Goal: Entertainment & Leisure: Consume media (video, audio)

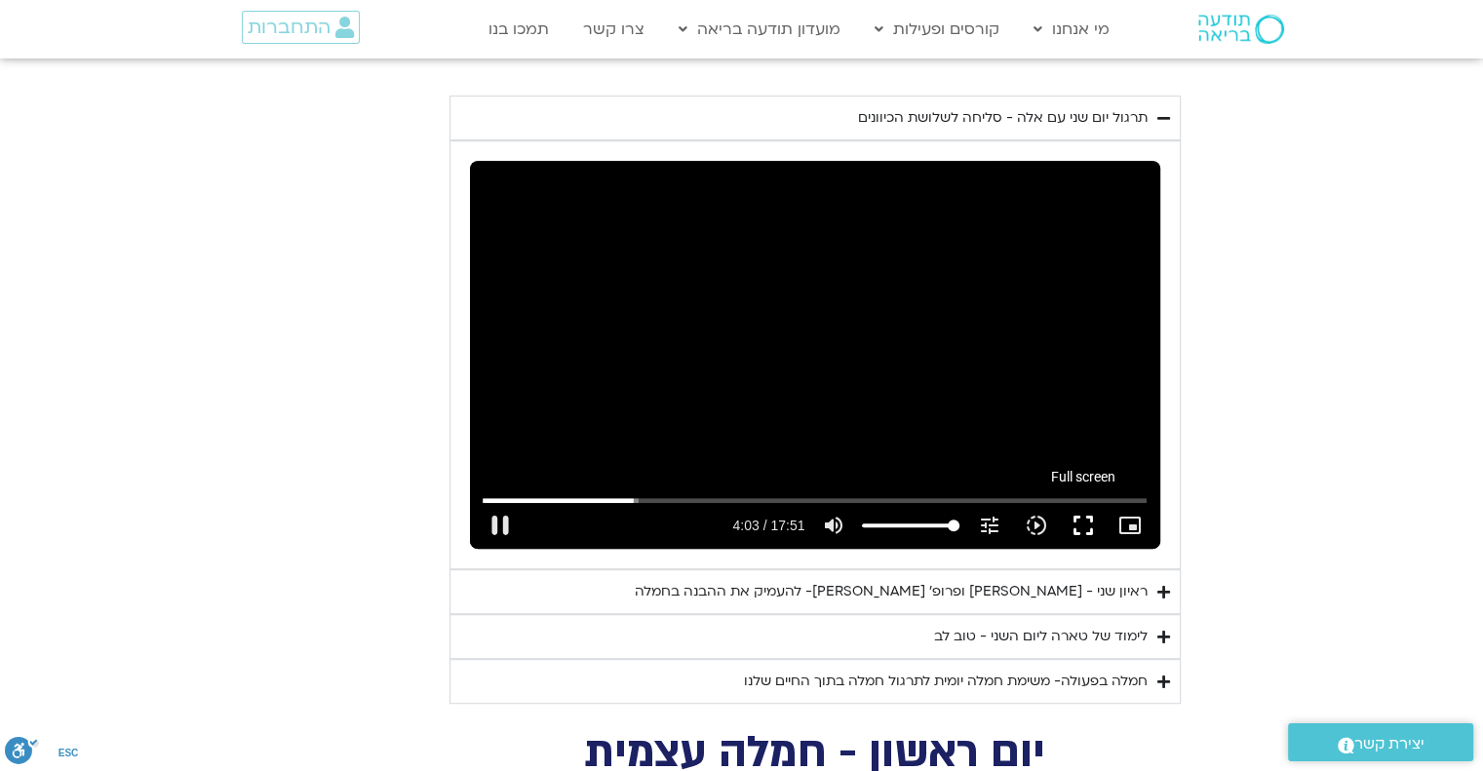
click at [1086, 509] on button "fullscreen" at bounding box center [1082, 525] width 47 height 47
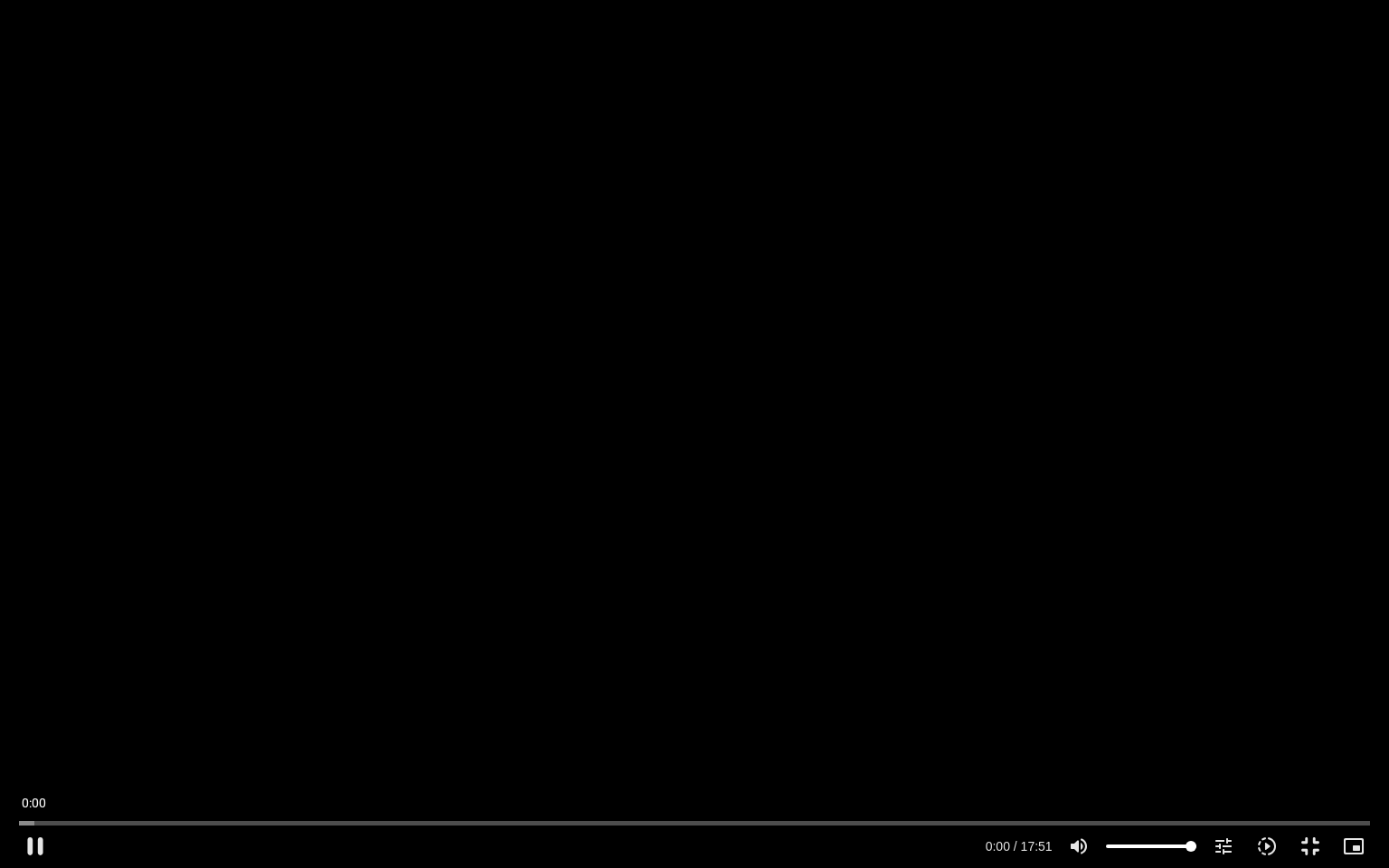
drag, startPoint x: 329, startPoint y: 825, endPoint x: 9, endPoint y: 803, distance: 320.8
click at [19, 714] on input "Seek" at bounding box center [693, 823] width 1350 height 11
drag, startPoint x: 28, startPoint y: 823, endPoint x: 5, endPoint y: 822, distance: 23.0
click at [19, 714] on input "Seek" at bounding box center [693, 823] width 1350 height 11
click at [34, 714] on button "pause" at bounding box center [35, 846] width 44 height 44
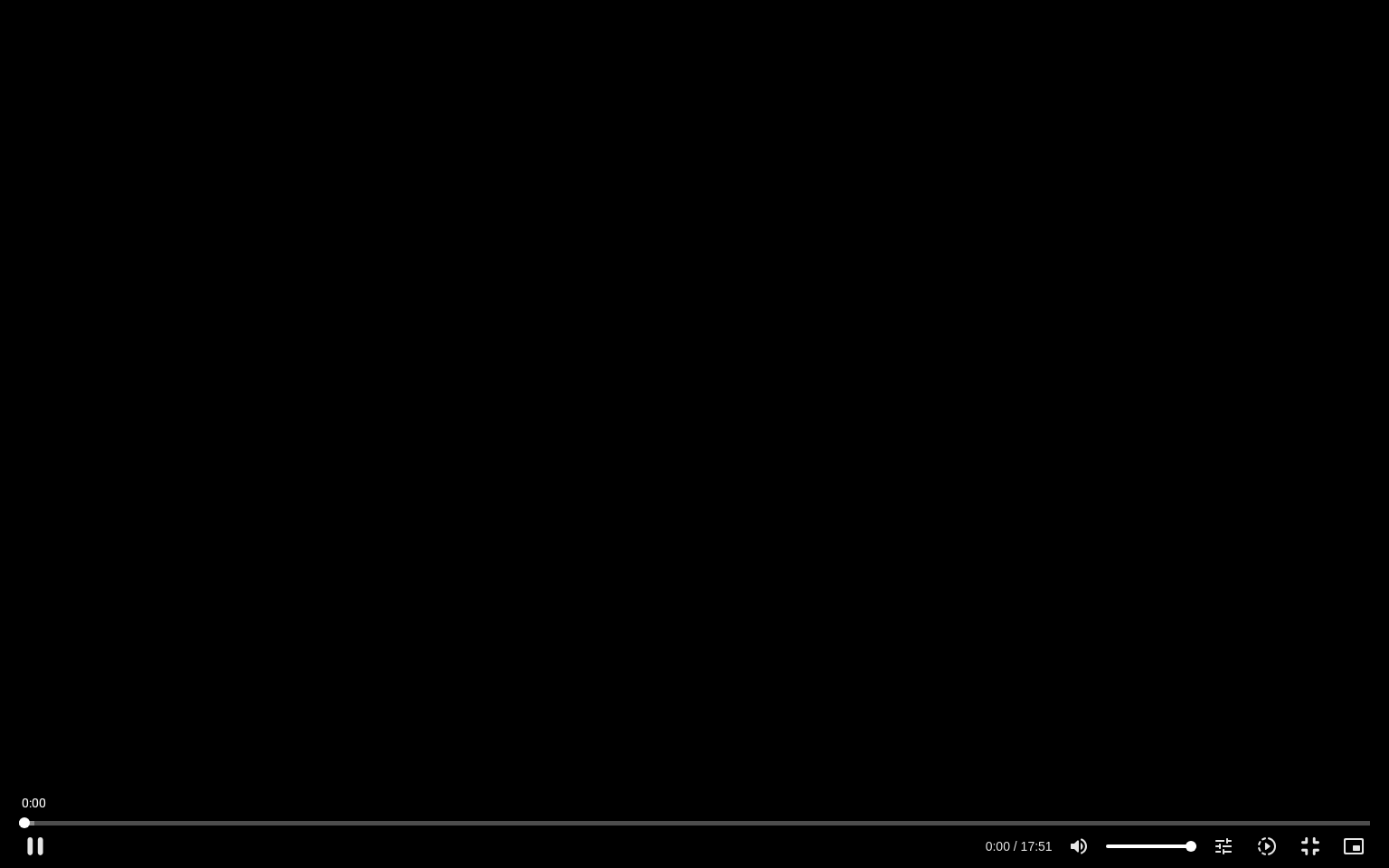
click at [19, 714] on input "Seek" at bounding box center [693, 823] width 1350 height 11
click at [33, 714] on button "play_arrow" at bounding box center [35, 846] width 44 height 44
drag, startPoint x: 25, startPoint y: 819, endPoint x: 6, endPoint y: 817, distance: 19.1
click at [19, 714] on input "Seek" at bounding box center [693, 823] width 1350 height 11
click at [31, 714] on button "pause" at bounding box center [35, 846] width 44 height 44
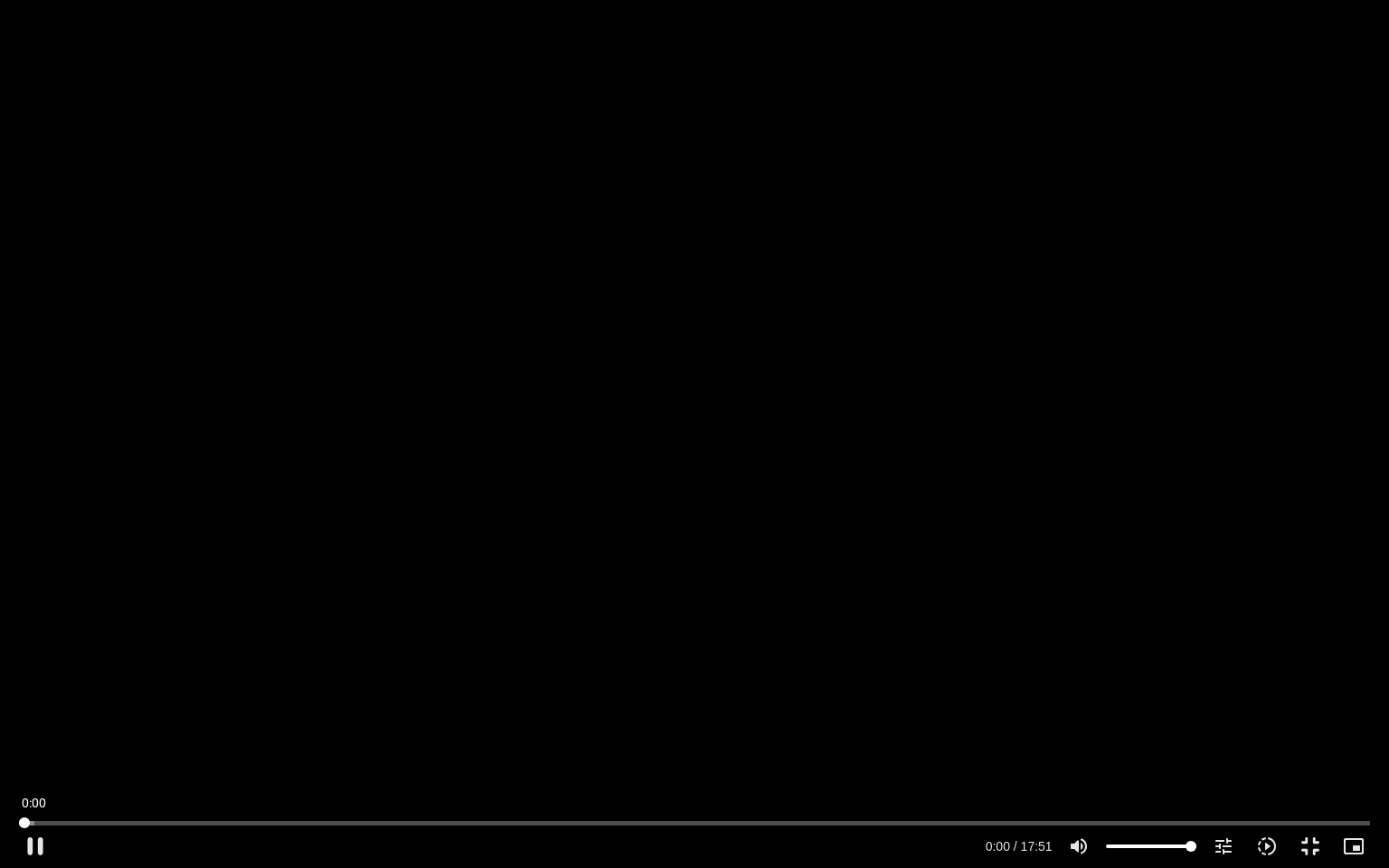
drag, startPoint x: 25, startPoint y: 823, endPoint x: 12, endPoint y: 821, distance: 13.2
click at [19, 714] on input "Seek" at bounding box center [693, 823] width 1350 height 11
click at [26, 714] on button "play_arrow" at bounding box center [35, 846] width 44 height 44
type input "0.815662"
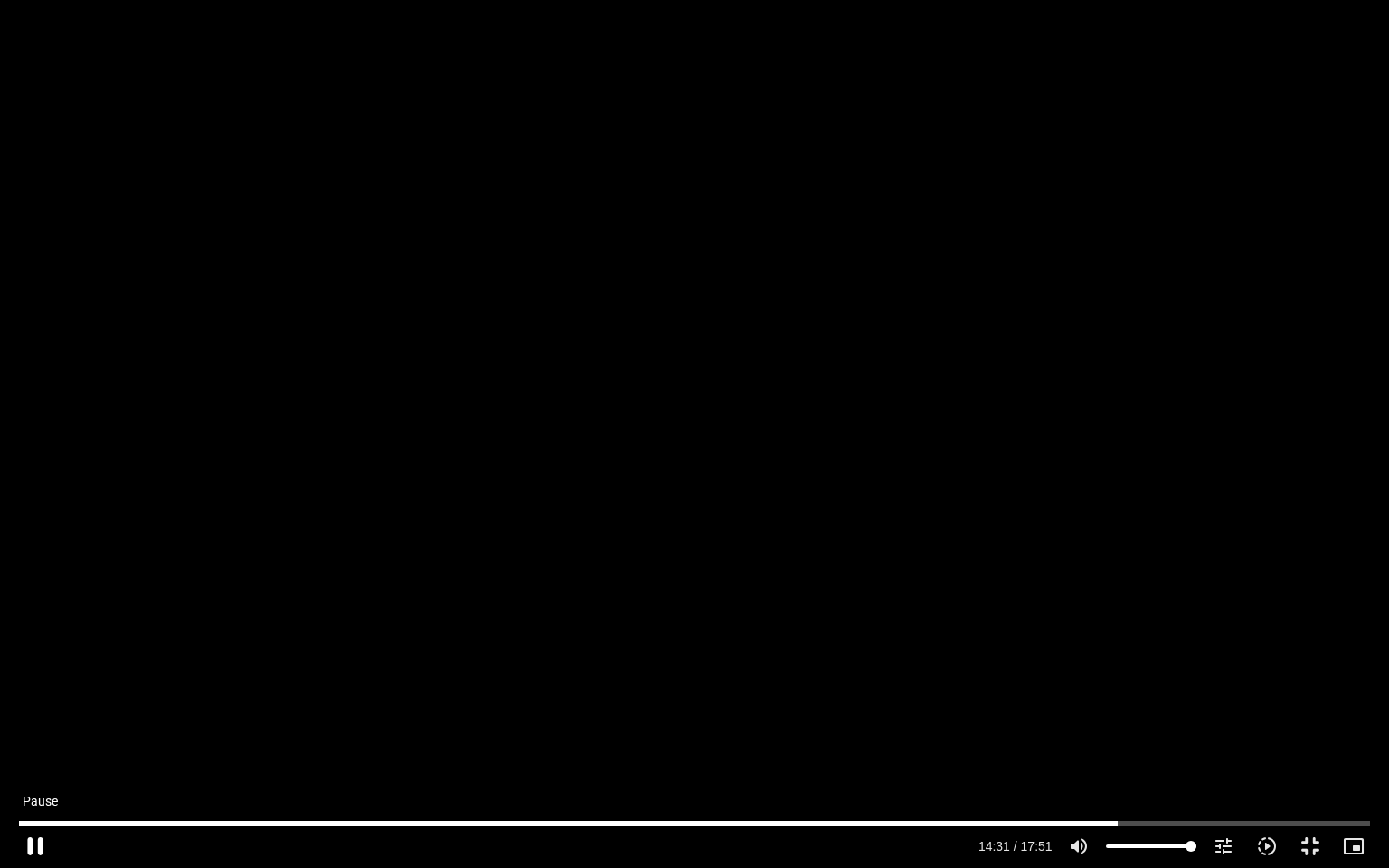
click at [39, 714] on button "pause" at bounding box center [35, 846] width 44 height 44
click at [37, 714] on button "play_arrow" at bounding box center [35, 846] width 44 height 44
click at [34, 714] on button "pause" at bounding box center [35, 846] width 44 height 44
click at [34, 714] on button "play_arrow" at bounding box center [35, 846] width 44 height 44
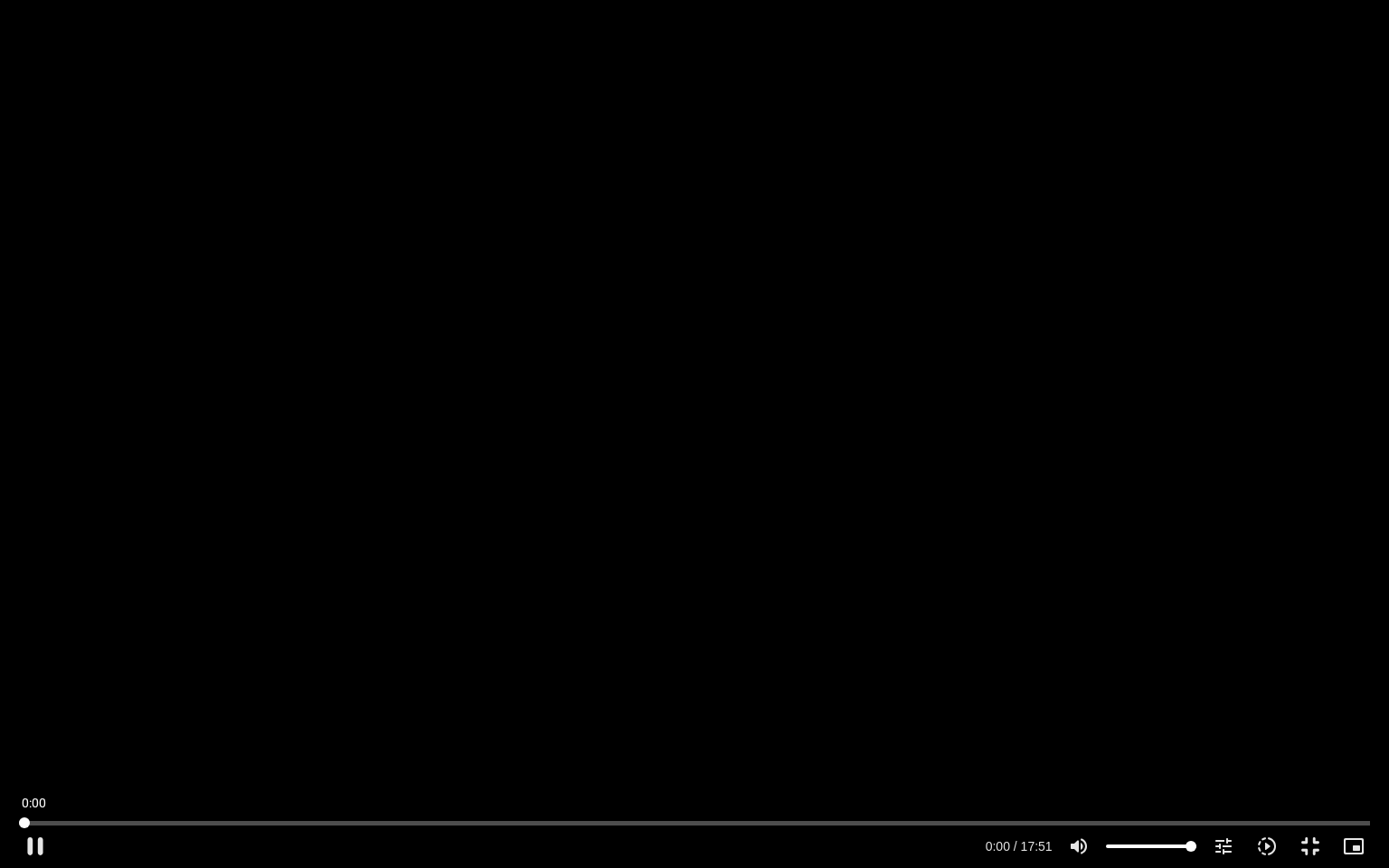
click at [20, 714] on input "Seek" at bounding box center [693, 823] width 1350 height 11
click at [19, 714] on input "Seek" at bounding box center [693, 823] width 1350 height 11
click at [17, 714] on div "Skip Ad 0:00 pause 0:01 / 17:51 volume_up Mute tune Resolution Auto 480p slow_m…" at bounding box center [694, 837] width 1361 height 58
click at [14, 714] on div "Skip Ad 0:00 pause 0:00 / 17:51 volume_up Mute tune Resolution Auto 480p slow_m…" at bounding box center [694, 837] width 1361 height 58
drag, startPoint x: 22, startPoint y: 820, endPoint x: 13, endPoint y: 820, distance: 9.0
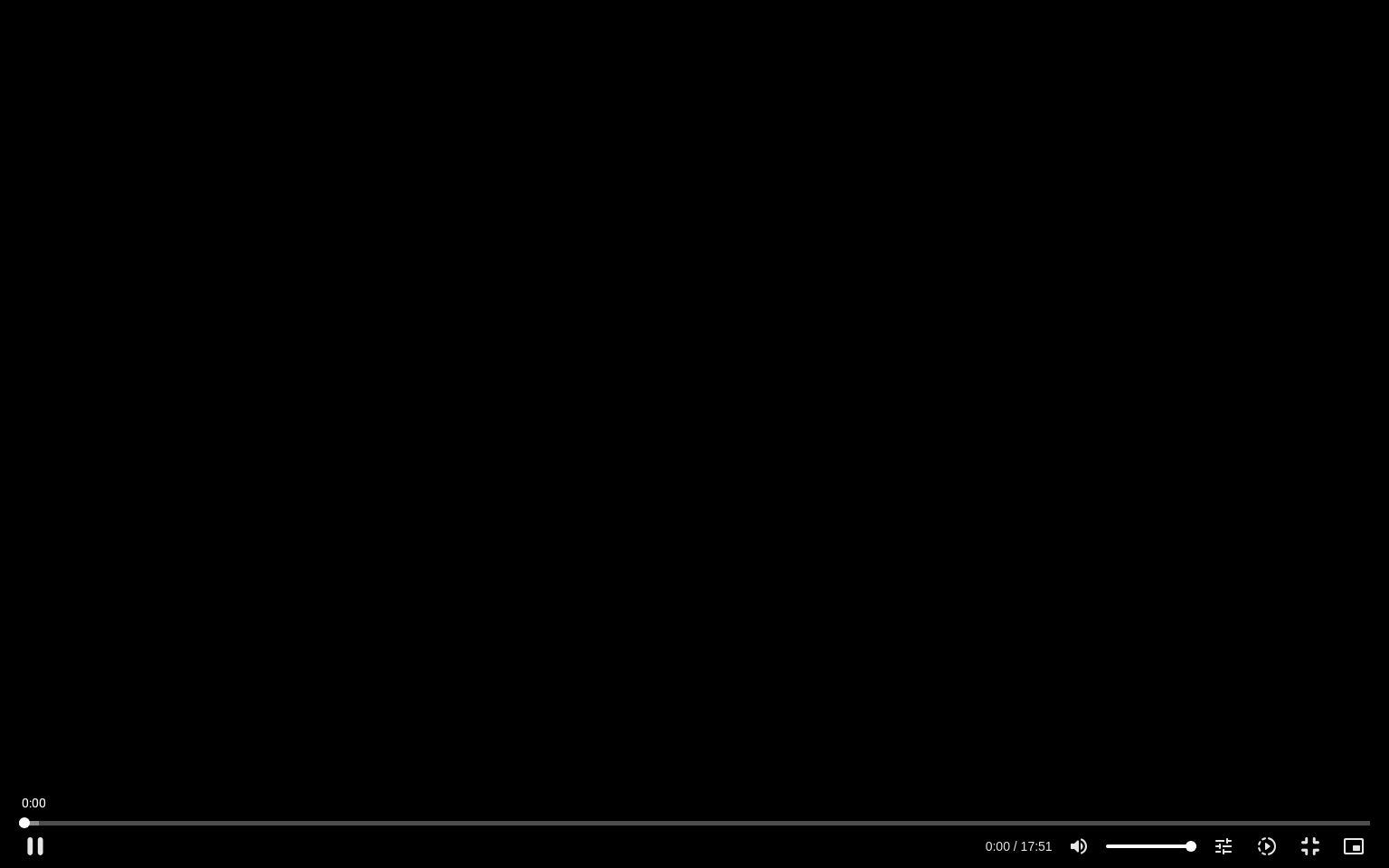
click at [19, 714] on input "Seek" at bounding box center [693, 823] width 1350 height 11
click at [33, 714] on button "pause" at bounding box center [35, 846] width 44 height 44
click at [21, 714] on input "Seek" at bounding box center [693, 823] width 1350 height 11
click at [38, 714] on button "play_arrow" at bounding box center [35, 846] width 44 height 44
click at [32, 714] on button "pause" at bounding box center [35, 846] width 44 height 44
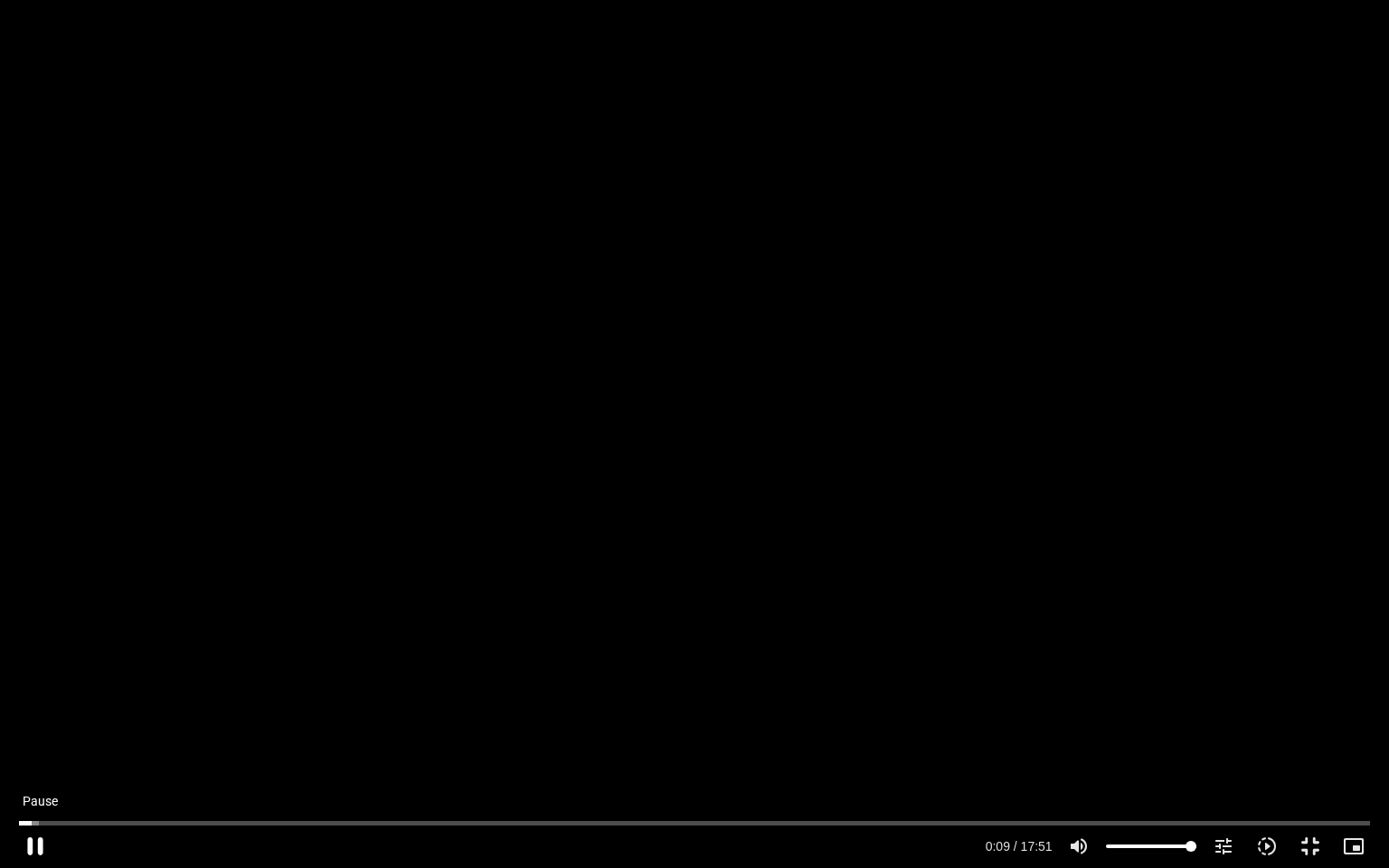
type input "10.062253"
click at [1304, 714] on button "fullscreen_exit" at bounding box center [1310, 846] width 44 height 44
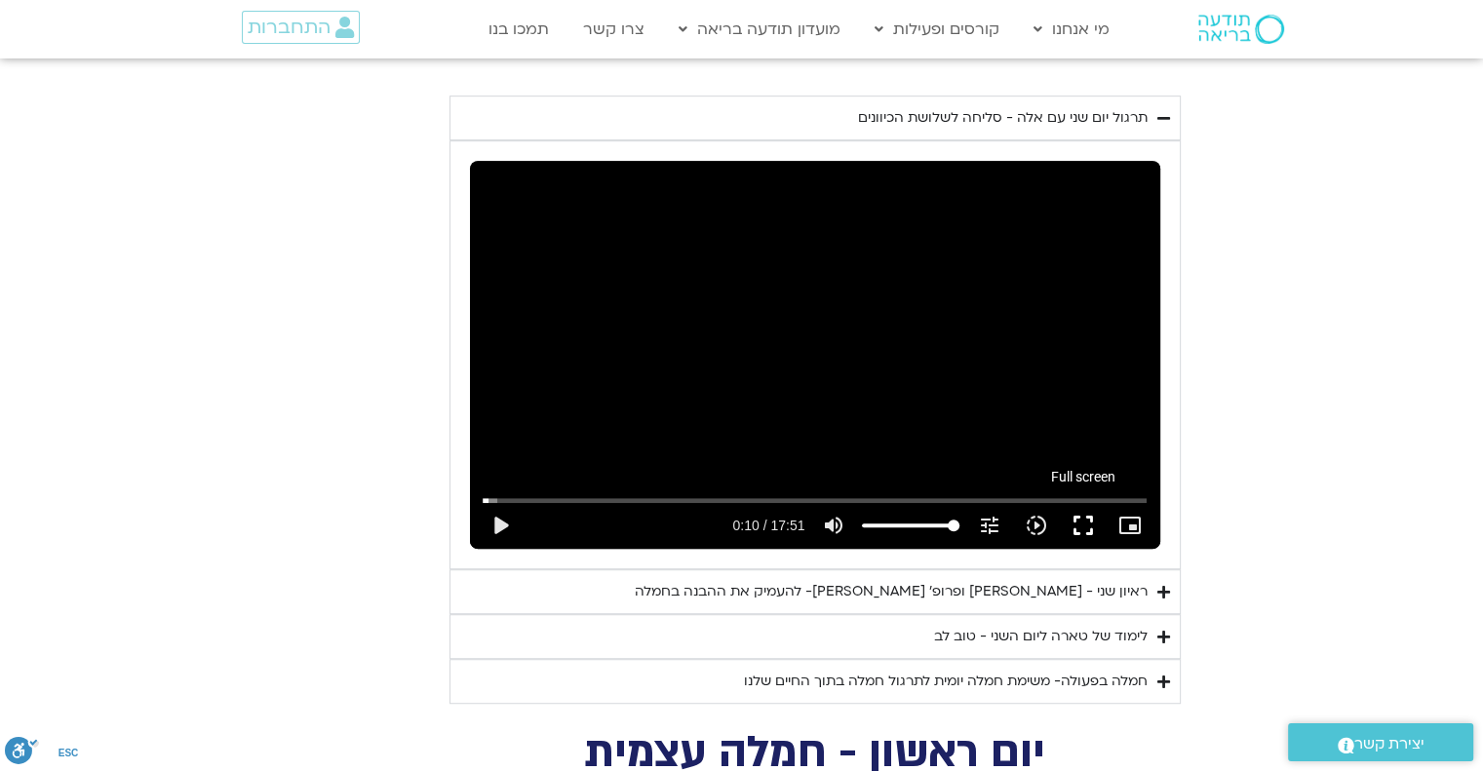
click at [1093, 508] on button "fullscreen" at bounding box center [1082, 525] width 47 height 47
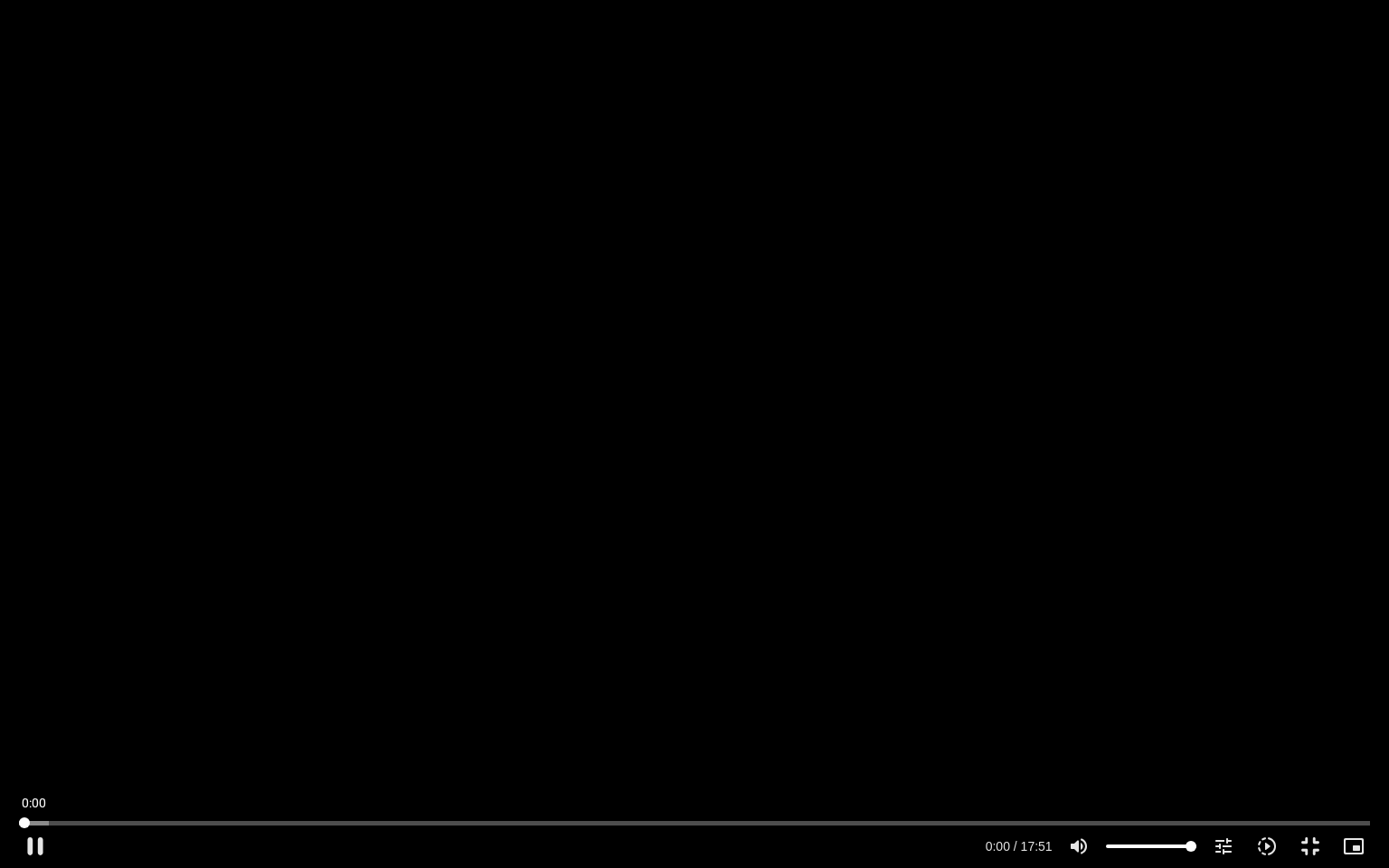
drag, startPoint x: 24, startPoint y: 823, endPoint x: 7, endPoint y: 823, distance: 17.0
click at [19, 714] on input "Seek" at bounding box center [693, 823] width 1350 height 11
click at [40, 714] on button "play_arrow" at bounding box center [35, 846] width 44 height 44
drag, startPoint x: 55, startPoint y: 823, endPoint x: 19, endPoint y: 817, distance: 36.5
click at [19, 714] on input "Seek" at bounding box center [693, 823] width 1350 height 11
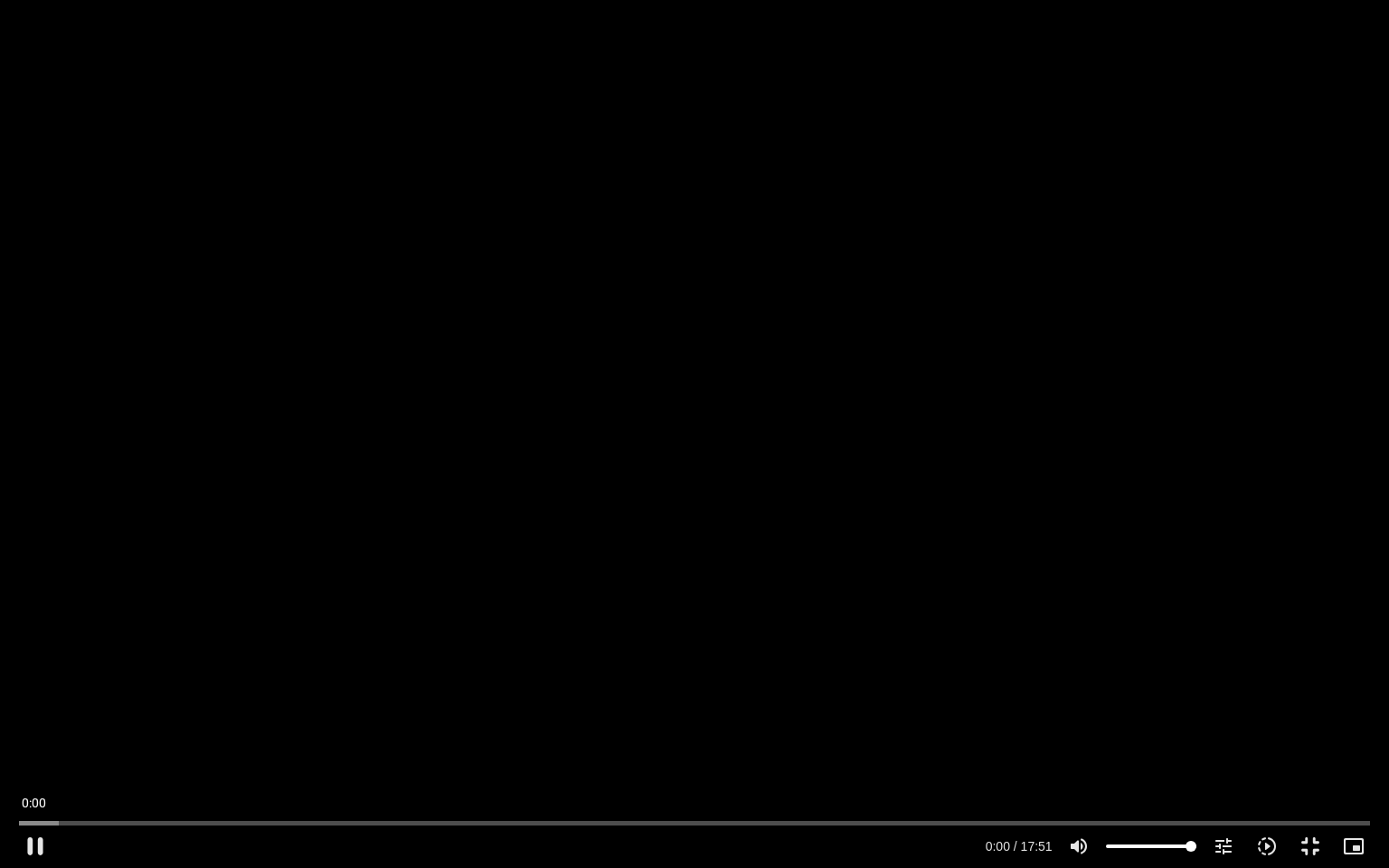
click at [18, 714] on div "Skip Ad 0:00 pause 0:00 / 17:51 volume_up Mute tune Resolution Auto 480p slow_m…" at bounding box center [694, 837] width 1361 height 58
click at [61, 714] on input "Seek" at bounding box center [693, 823] width 1350 height 11
drag, startPoint x: 61, startPoint y: 821, endPoint x: 47, endPoint y: 829, distance: 16.1
click at [47, 714] on input "Seek" at bounding box center [693, 823] width 1350 height 11
click at [35, 714] on input "Seek" at bounding box center [693, 823] width 1350 height 11
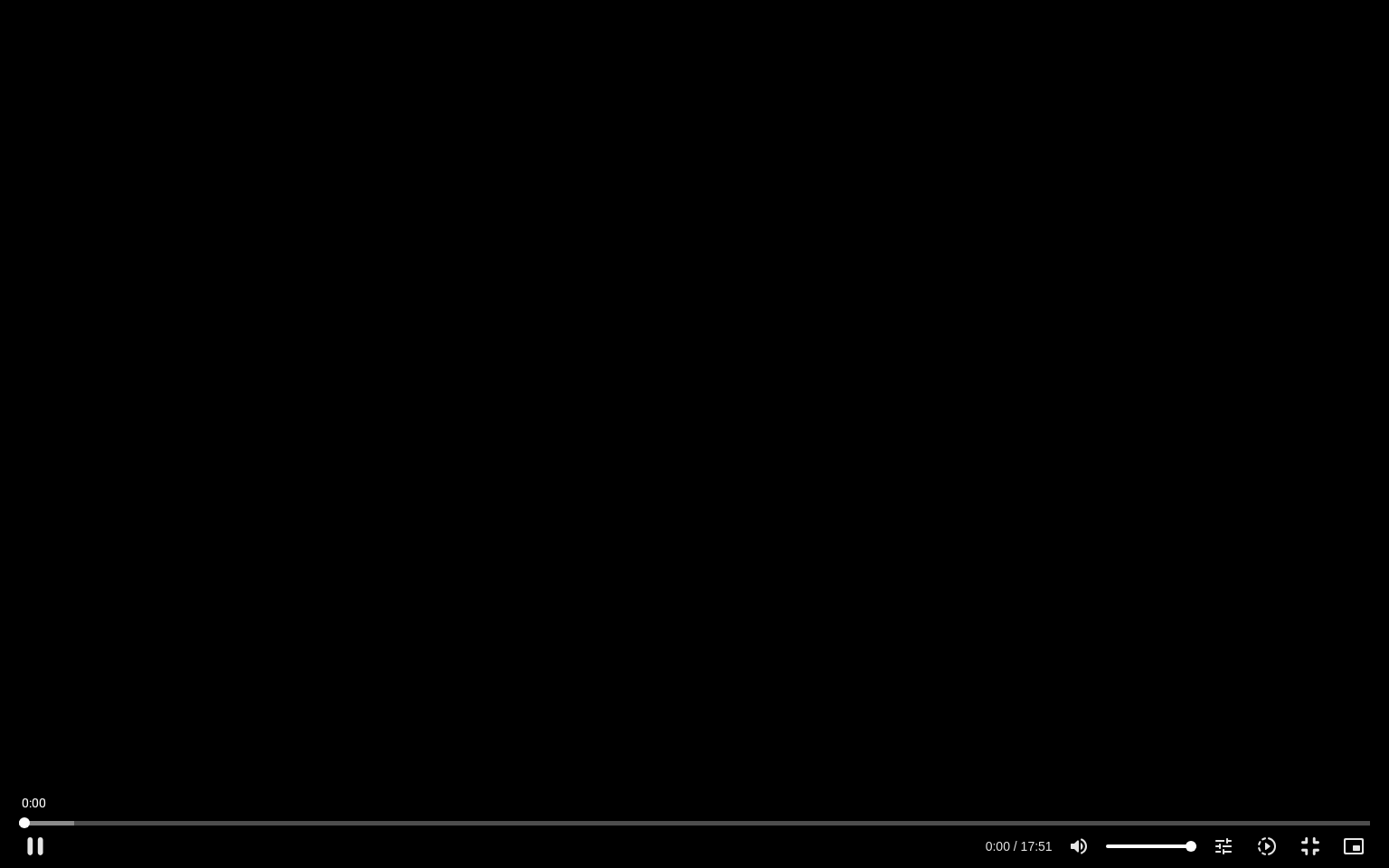
drag, startPoint x: 41, startPoint y: 823, endPoint x: 10, endPoint y: 824, distance: 31.0
click at [19, 714] on input "Seek" at bounding box center [693, 823] width 1350 height 11
drag, startPoint x: 42, startPoint y: 824, endPoint x: 8, endPoint y: 823, distance: 34.0
click at [19, 714] on input "Seek" at bounding box center [693, 823] width 1350 height 11
click at [1307, 714] on button "fullscreen_exit" at bounding box center [1310, 846] width 44 height 44
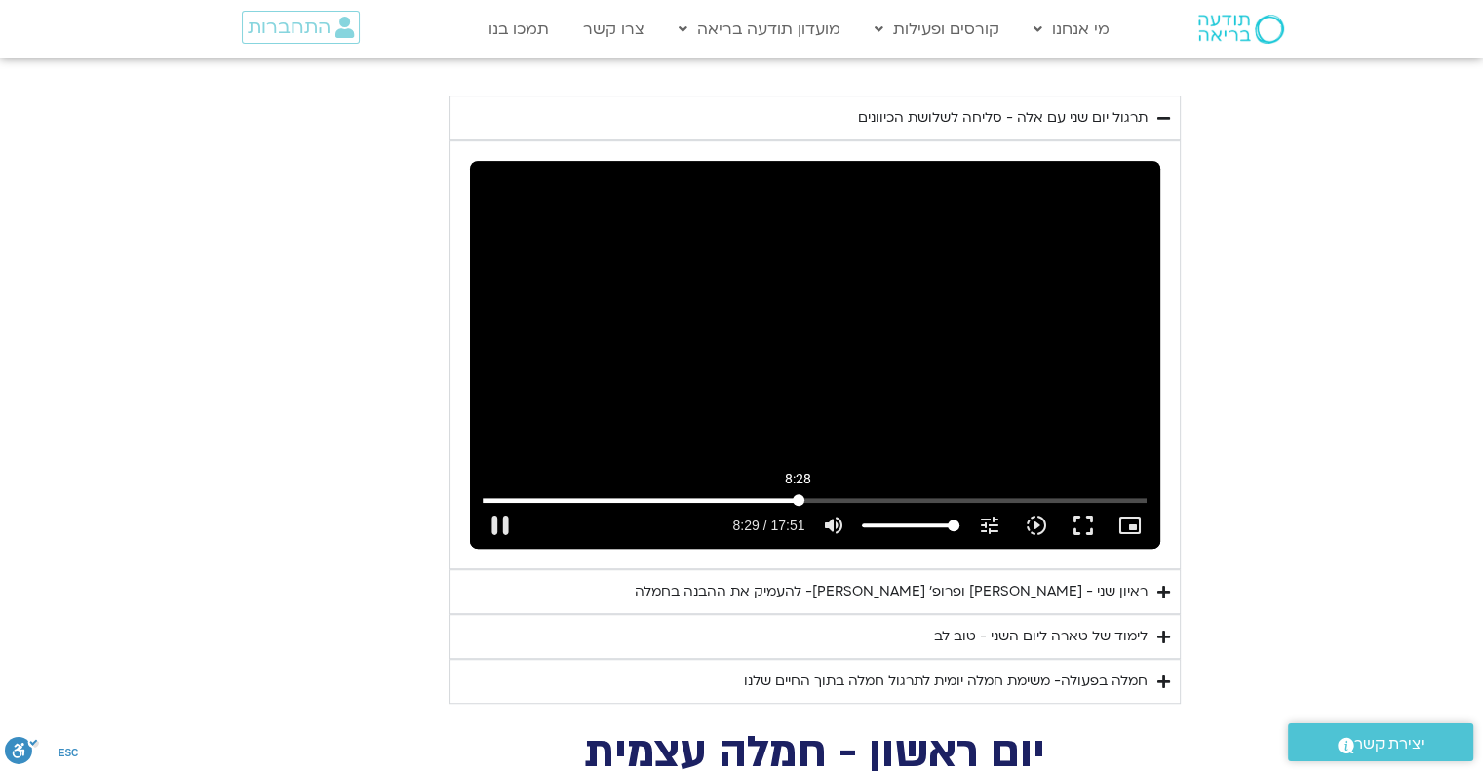
click at [797, 494] on input "Seek" at bounding box center [815, 500] width 665 height 12
click at [503, 502] on button "pause" at bounding box center [500, 525] width 47 height 47
type input "511.8085"
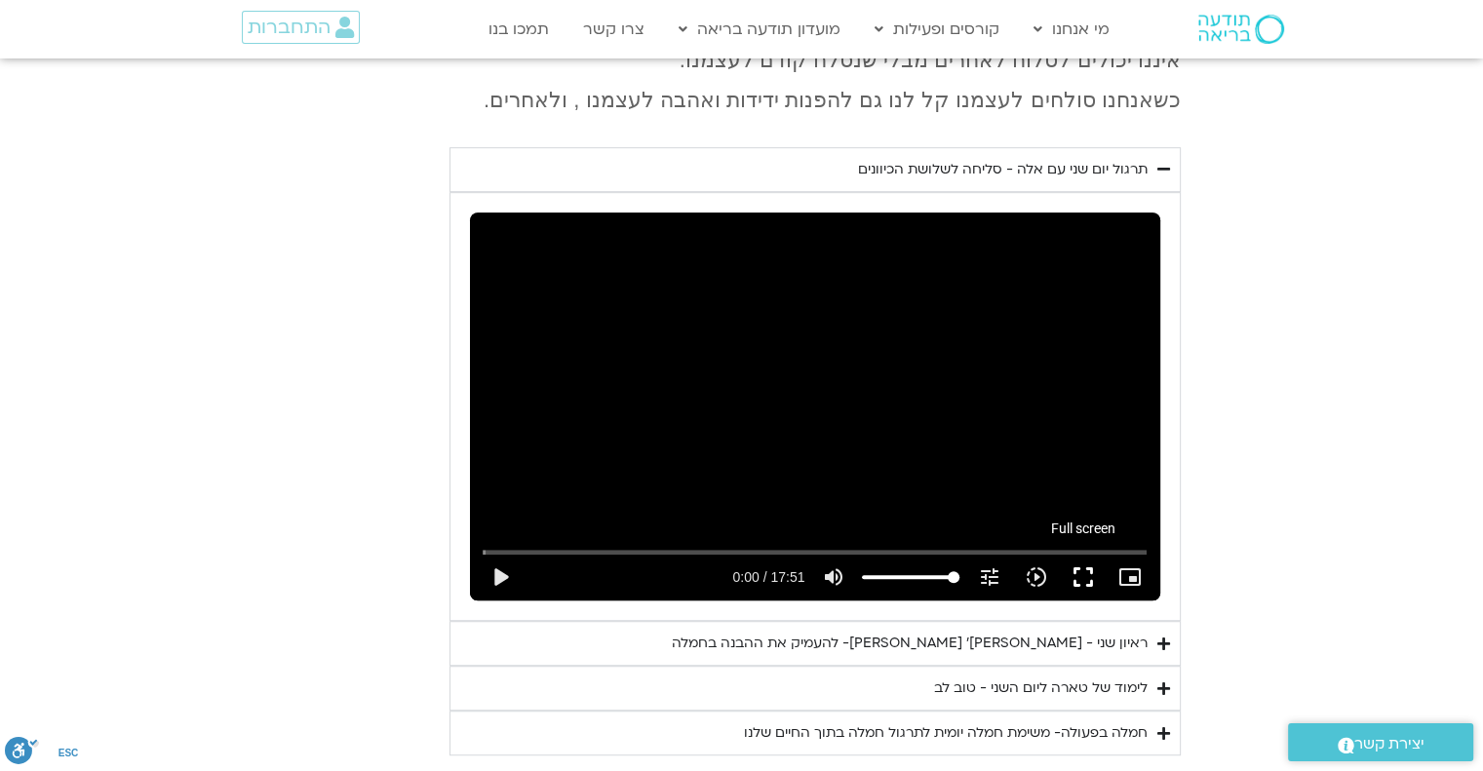
click at [1080, 554] on button "fullscreen" at bounding box center [1082, 577] width 47 height 47
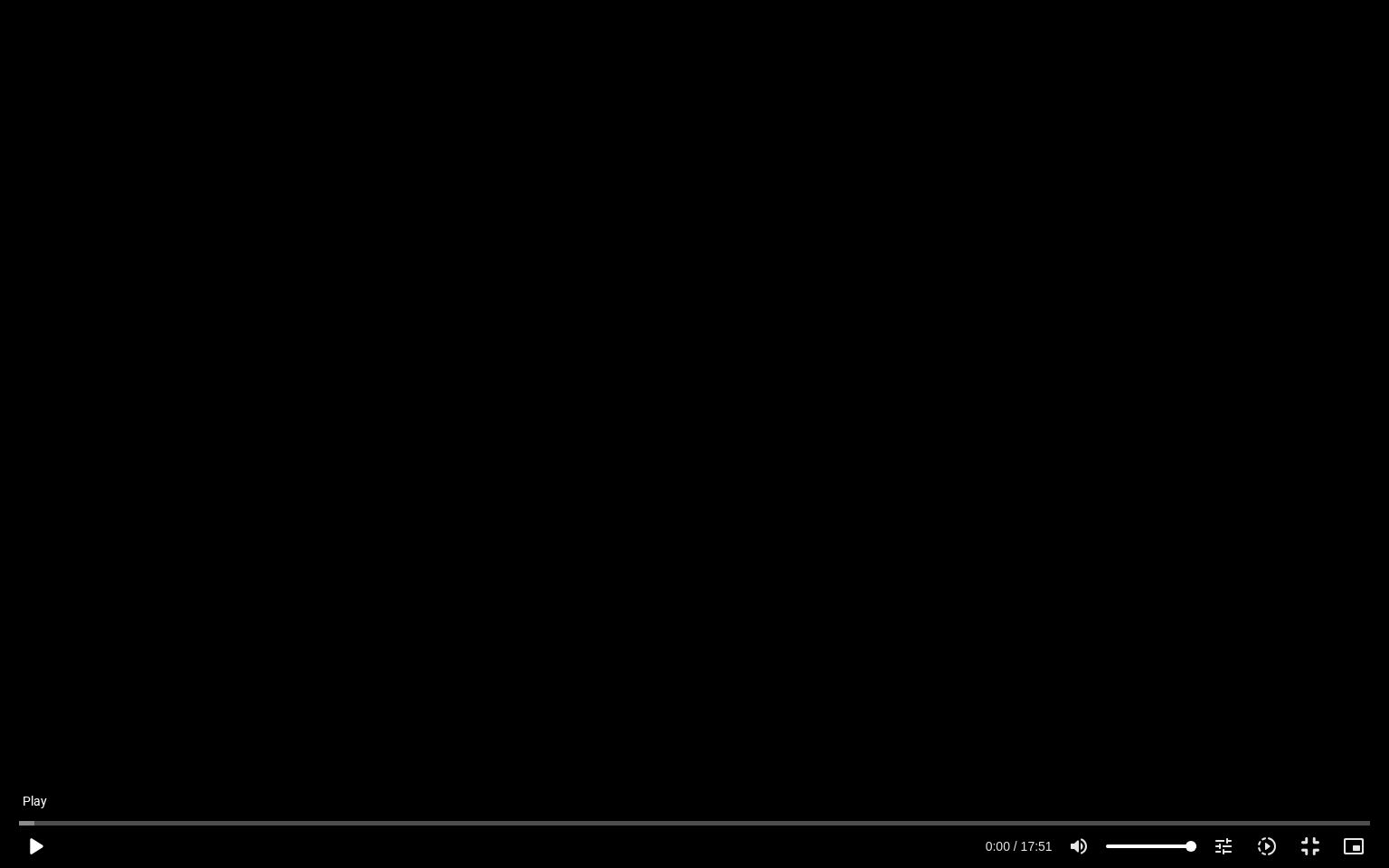
click at [40, 714] on button "play_arrow" at bounding box center [35, 846] width 44 height 44
type input "2.11666"
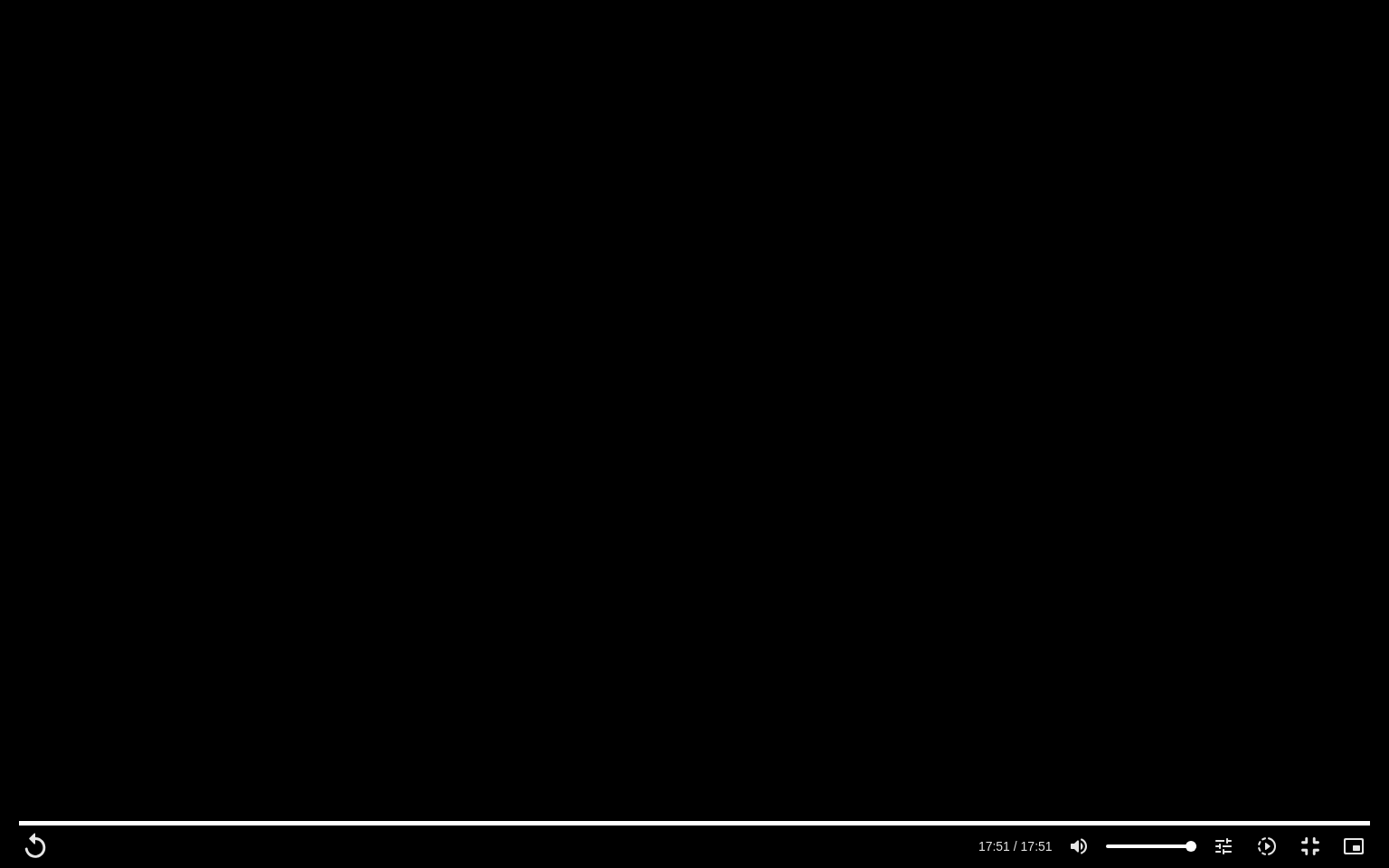
type input "1071.88"
